Goal: Submit feedback/report problem

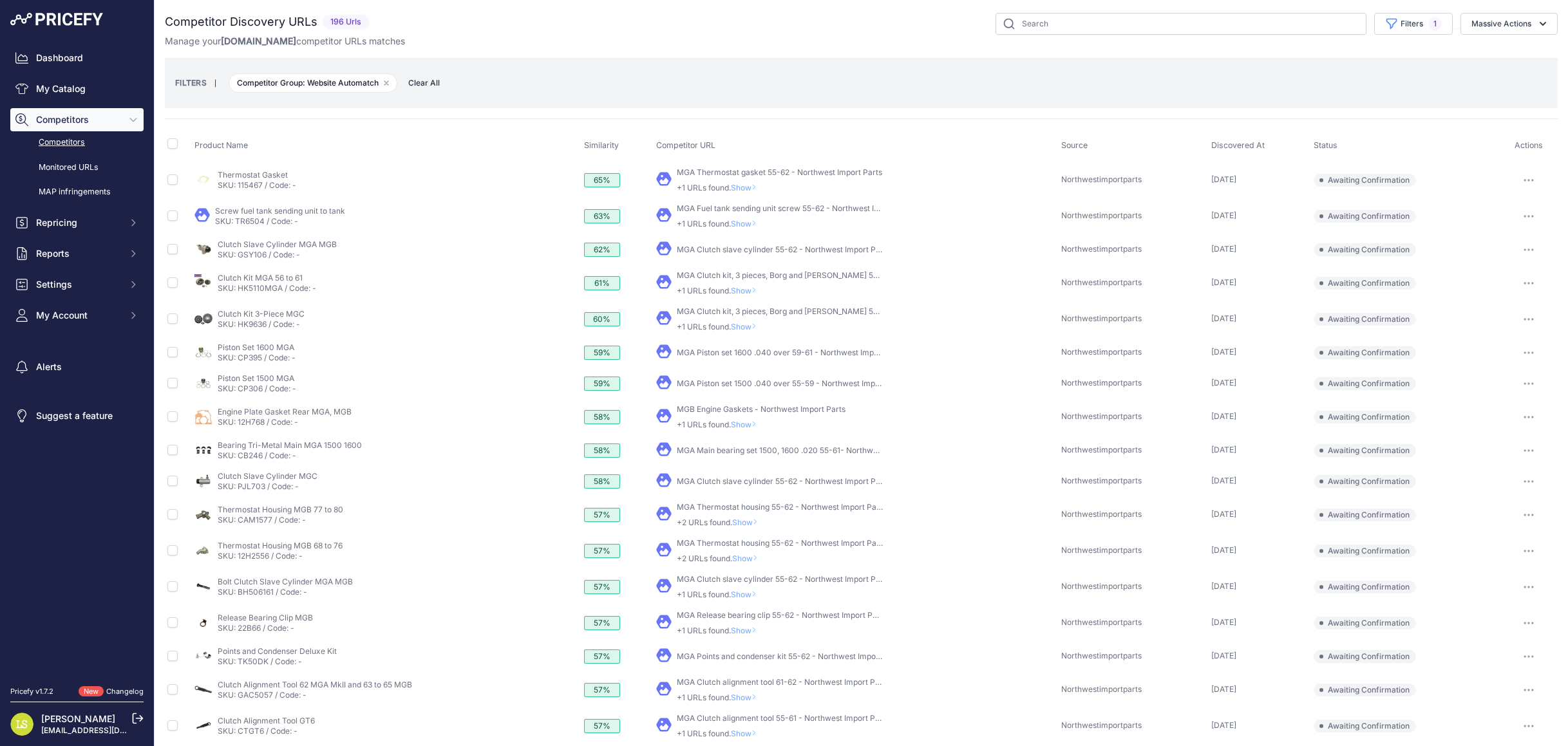
click at [1346, 178] on span "Awaiting Confirmation" at bounding box center [1365, 180] width 103 height 13
click at [1530, 176] on button "button" at bounding box center [1529, 180] width 26 height 18
click at [752, 183] on span "Show" at bounding box center [746, 187] width 31 height 10
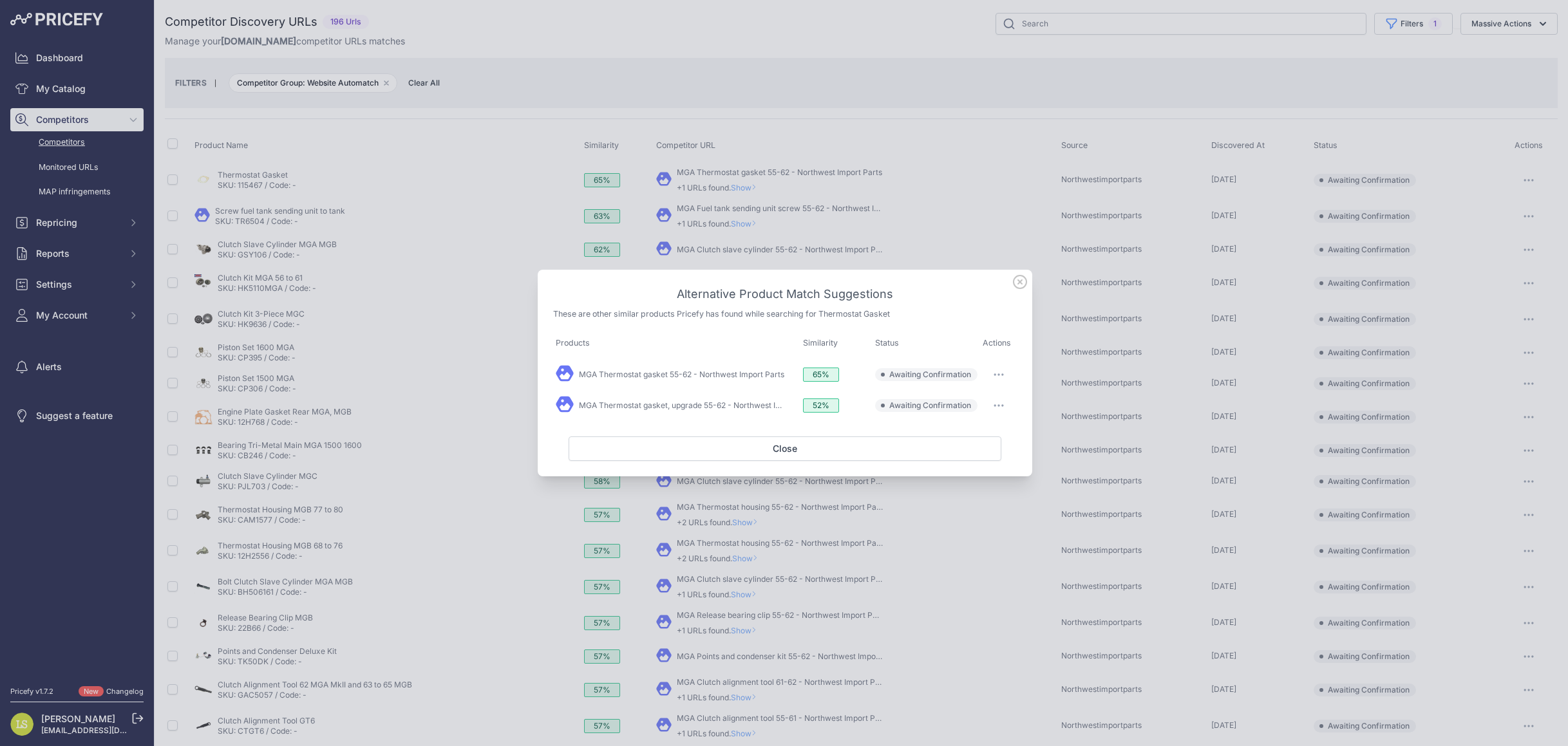
click at [1020, 281] on icon at bounding box center [1020, 282] width 13 height 13
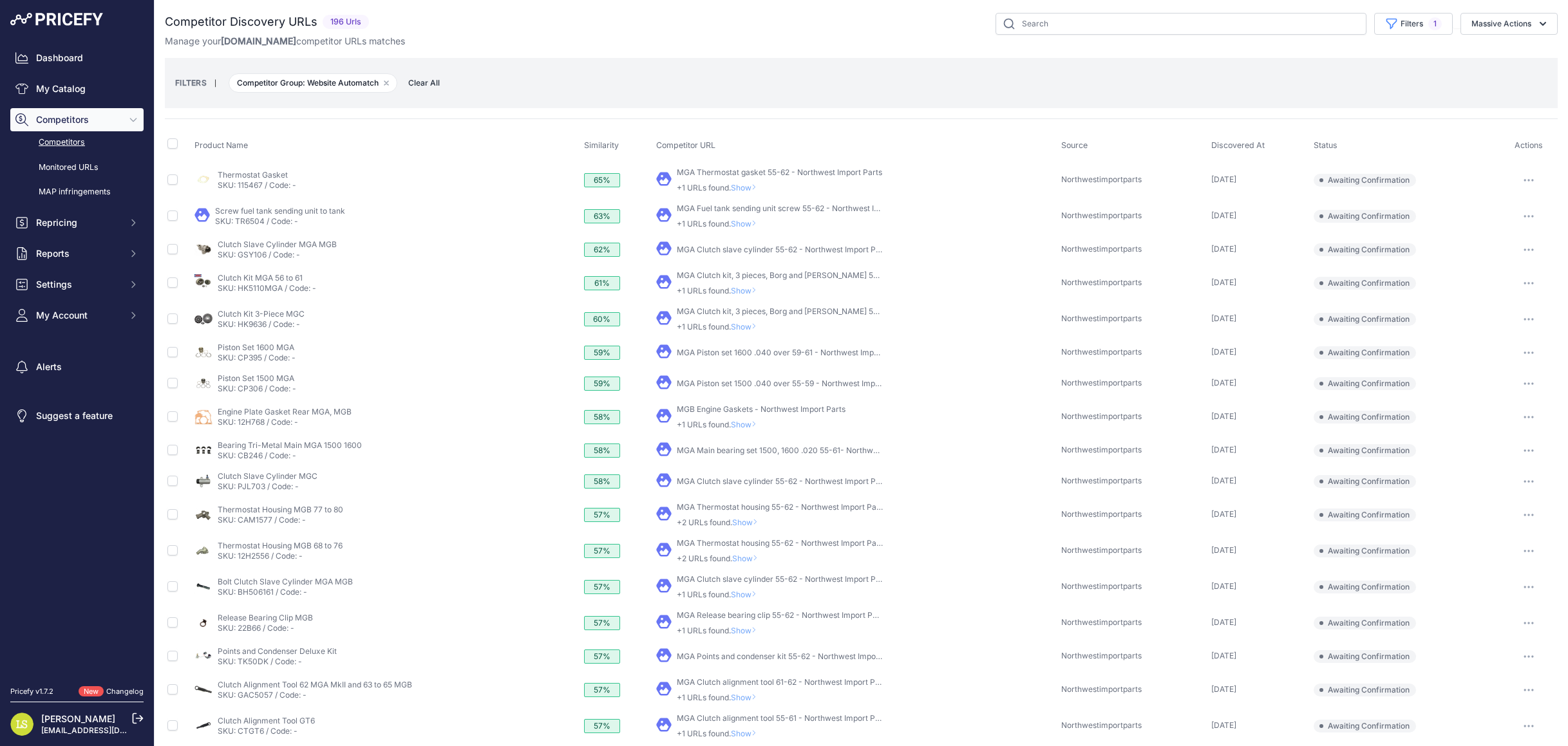
click at [719, 168] on div "MGA Thermostat gasket 55-62 - Northwest Import Parts +1 URLs found. Show" at bounding box center [780, 181] width 205 height 26
click at [660, 179] on icon at bounding box center [664, 178] width 16 height 16
click at [749, 185] on span "Show" at bounding box center [746, 187] width 31 height 10
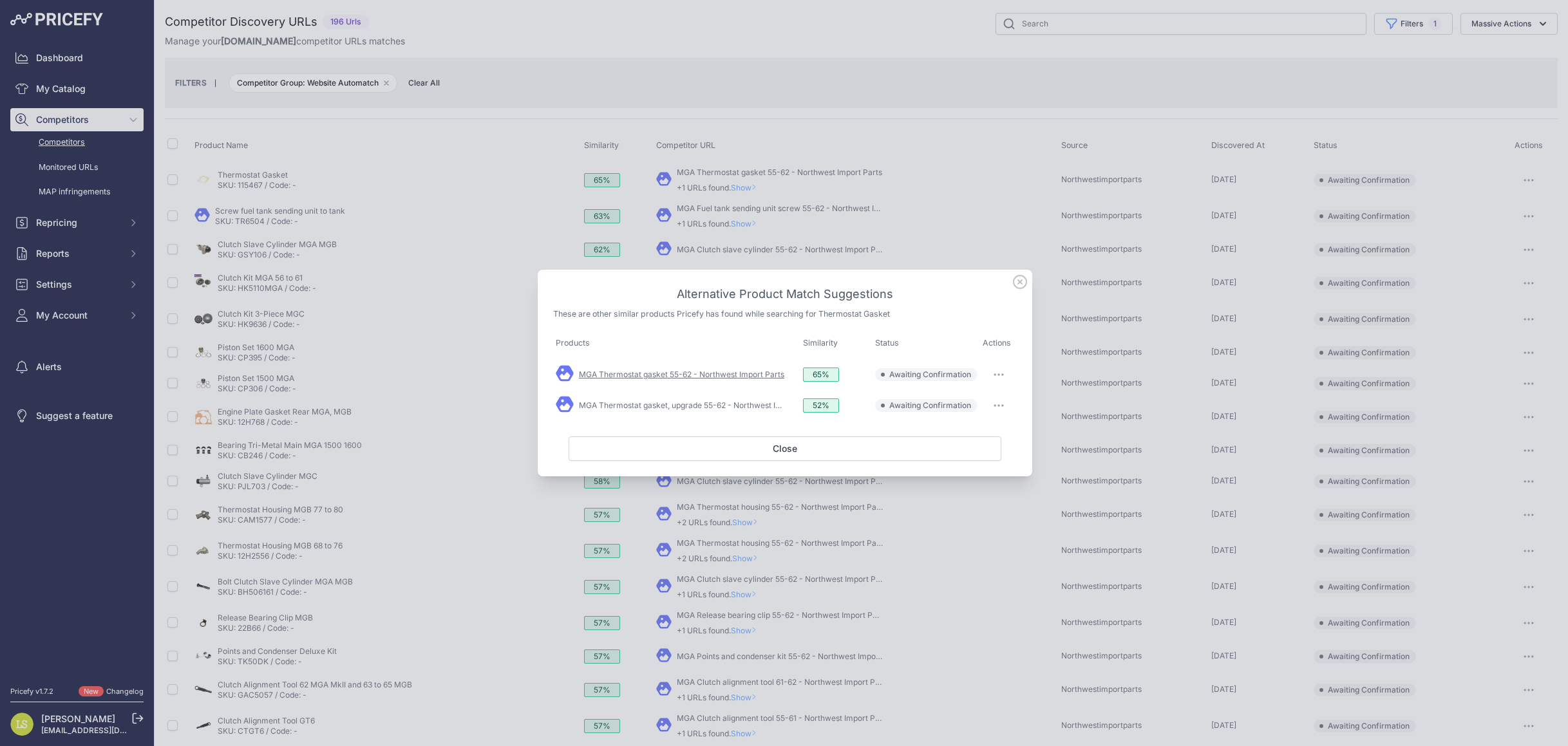
click at [720, 376] on link "MGA Thermostat gasket 55-62 - Northwest Import Parts" at bounding box center [682, 374] width 205 height 10
click at [703, 402] on link "MGA Thermostat gasket, upgrade 55-62 - Northwest Import Parts" at bounding box center [699, 405] width 239 height 10
click at [1022, 282] on icon at bounding box center [1020, 282] width 14 height 14
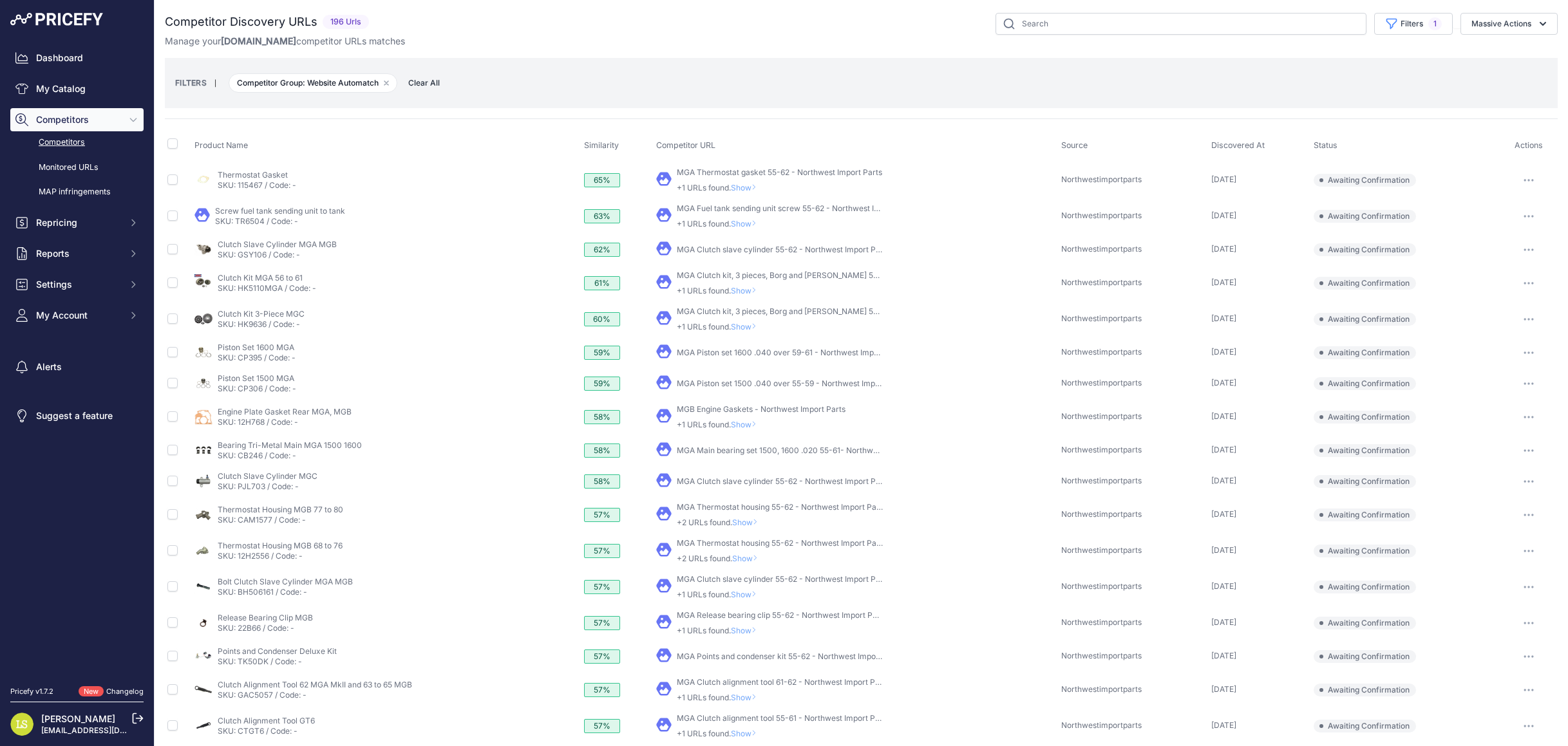
click at [1526, 176] on button "button" at bounding box center [1529, 180] width 26 height 18
click at [1493, 248] on button "Report Incorrect Match" at bounding box center [1502, 248] width 105 height 21
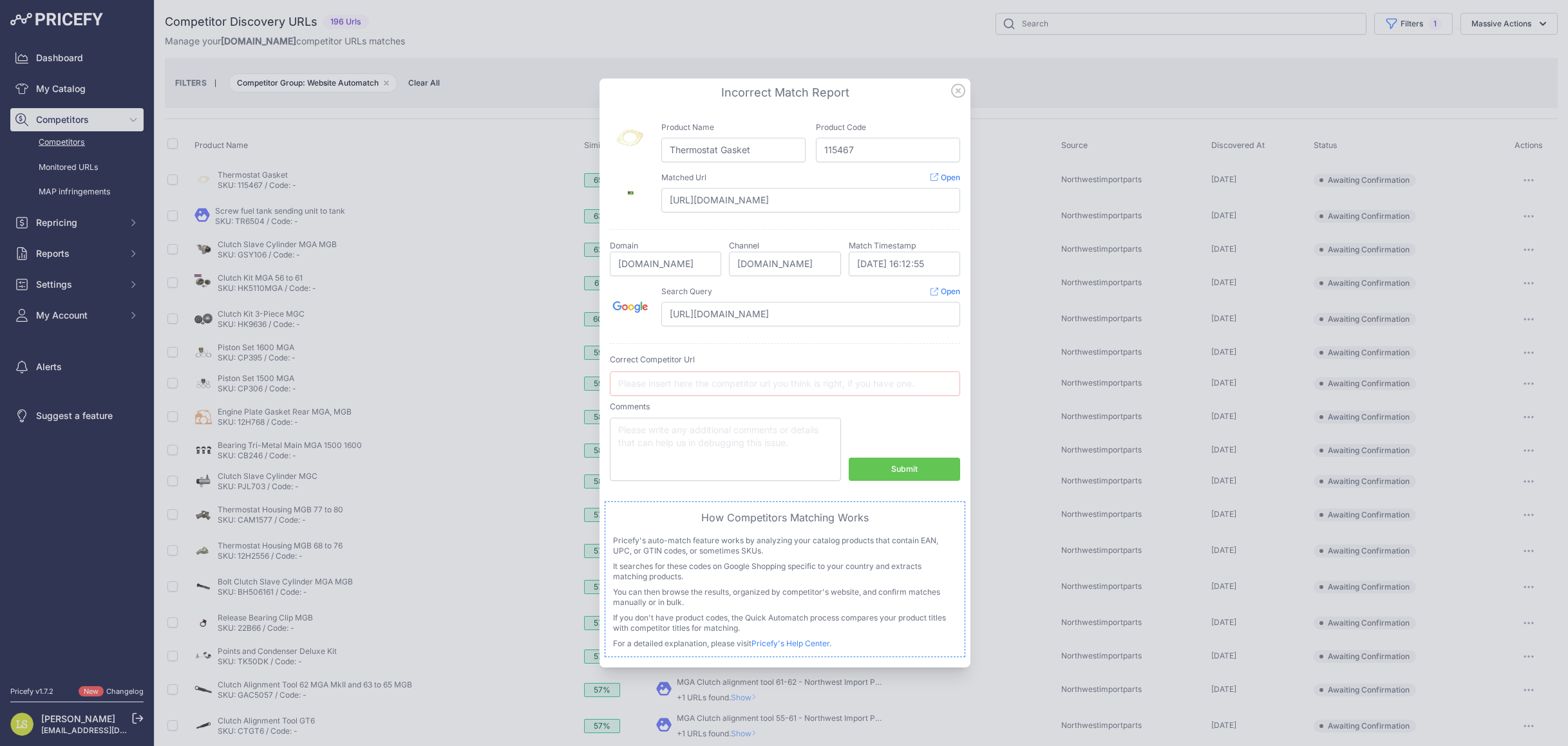
click at [958, 90] on icon at bounding box center [958, 90] width 13 height 13
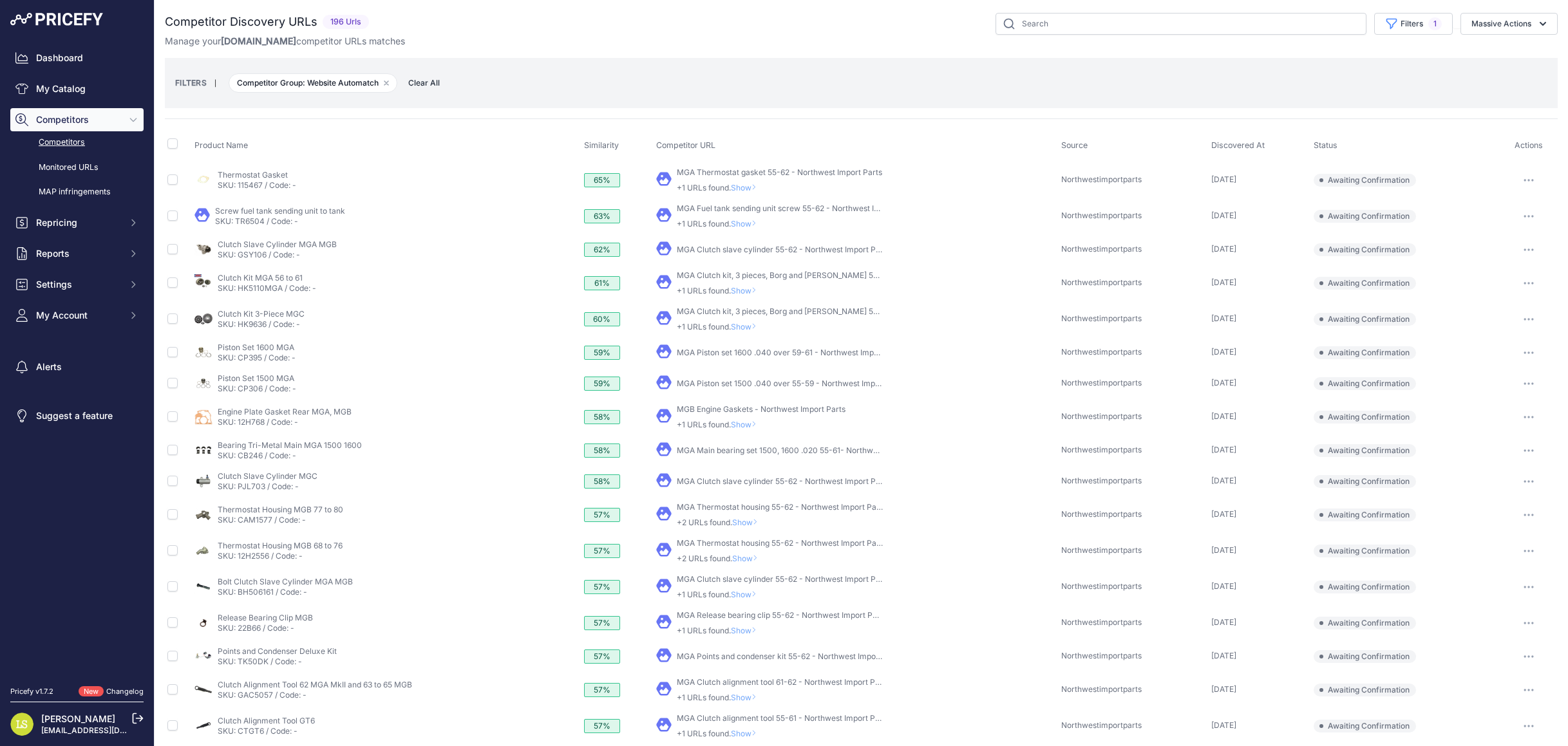
click at [1528, 175] on button "button" at bounding box center [1529, 180] width 26 height 18
